Goal: Entertainment & Leisure: Consume media (video, audio)

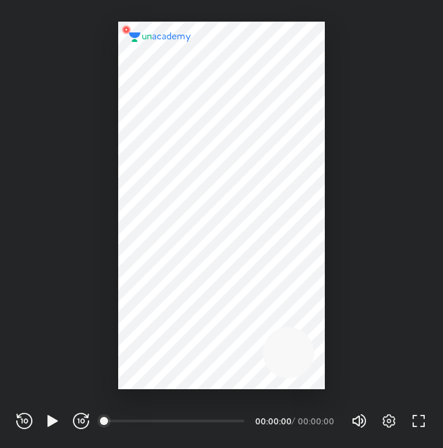
scroll to position [448, 443]
click at [382, 417] on icon "button" at bounding box center [389, 421] width 16 height 16
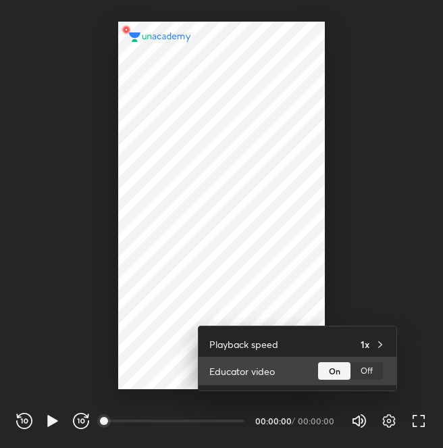
click at [368, 368] on div "Off" at bounding box center [367, 371] width 32 height 18
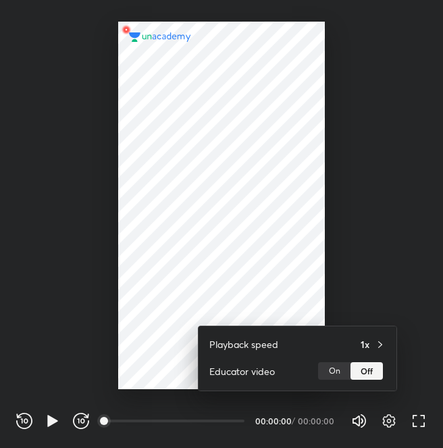
click at [404, 282] on div at bounding box center [221, 224] width 443 height 448
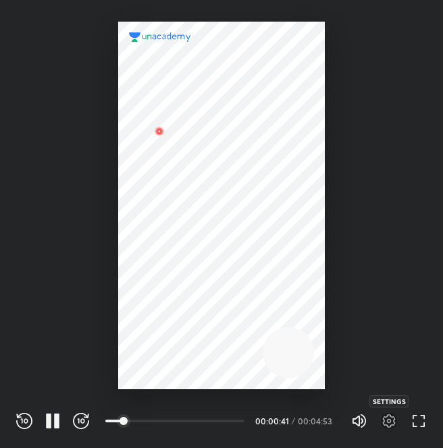
click at [388, 420] on icon "button" at bounding box center [389, 421] width 5 height 5
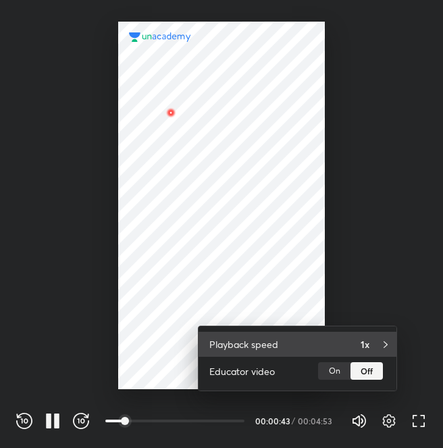
click at [362, 345] on h4 "1x" at bounding box center [365, 344] width 9 height 14
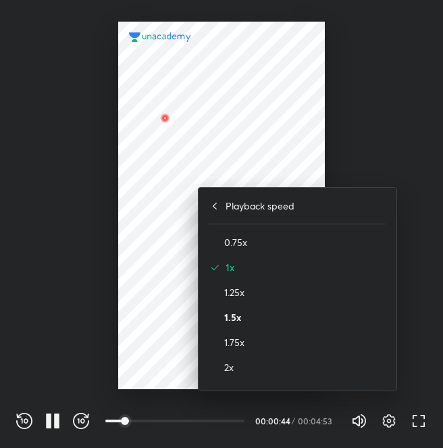
click at [272, 311] on h4 "1.5x" at bounding box center [304, 317] width 161 height 14
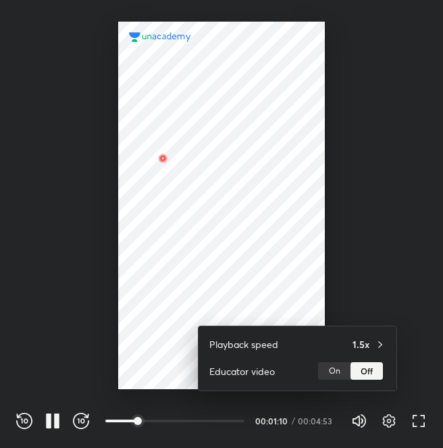
click at [361, 226] on div at bounding box center [221, 224] width 443 height 448
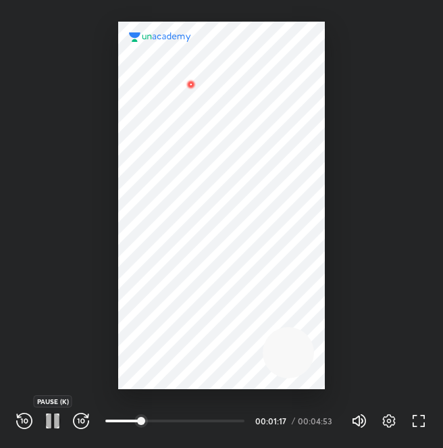
click at [57, 415] on icon "button" at bounding box center [56, 420] width 5 height 15
click at [57, 415] on icon "button" at bounding box center [53, 421] width 16 height 16
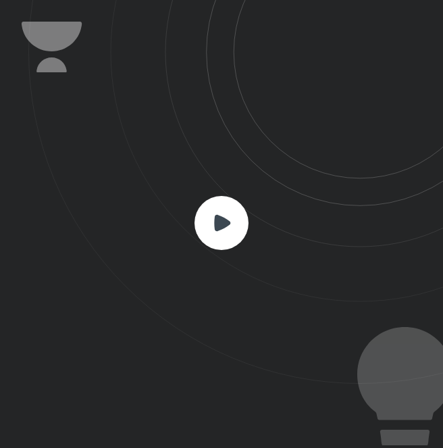
click at [224, 222] on icon at bounding box center [222, 222] width 16 height 16
click at [203, 221] on rect at bounding box center [222, 223] width 54 height 54
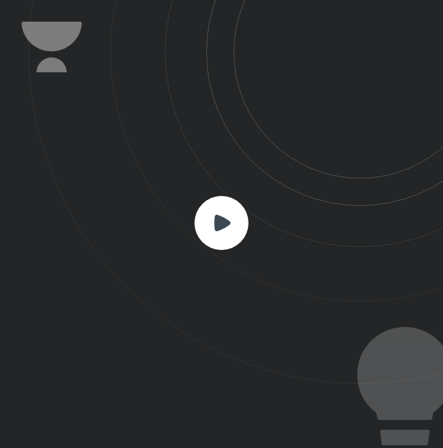
click at [203, 221] on rect at bounding box center [222, 223] width 54 height 54
drag, startPoint x: 203, startPoint y: 221, endPoint x: 544, endPoint y: 377, distance: 375.8
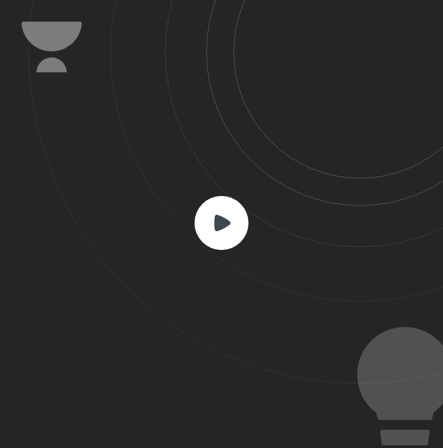
click at [442, 0] on html "CONNECTING TO 's CLASS REWIND (J) PLAY (K) FORWARD (L) 01:36 00:01:17 / 00:04:5…" at bounding box center [221, 0] width 443 height 0
